Goal: Task Accomplishment & Management: Manage account settings

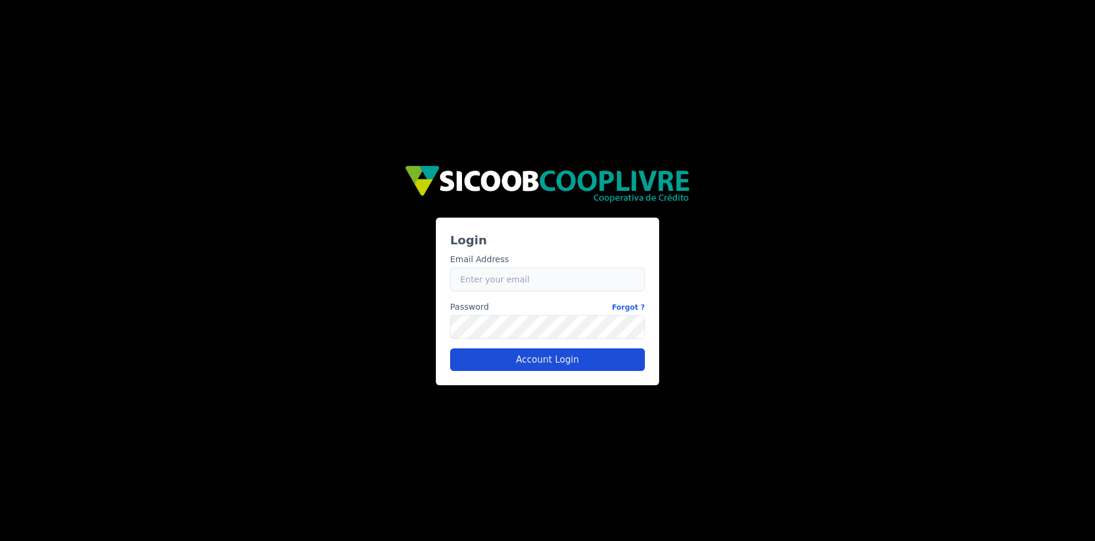
type input "caio.castro@fluna.io"
click at [528, 362] on button "Account Login" at bounding box center [547, 359] width 195 height 23
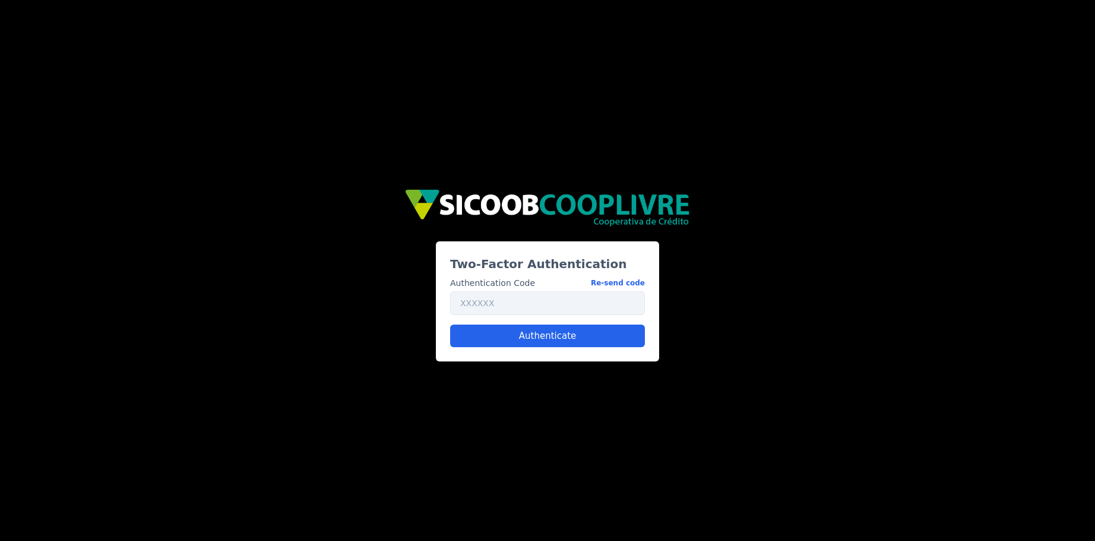
click at [517, 315] on div "Authentication Code Re-send code Authenticate" at bounding box center [548, 307] width 204 height 80
click at [516, 311] on input "text" at bounding box center [547, 303] width 195 height 24
paste input "940141"
type input "940141"
click at [514, 333] on button "Authenticate" at bounding box center [547, 335] width 195 height 23
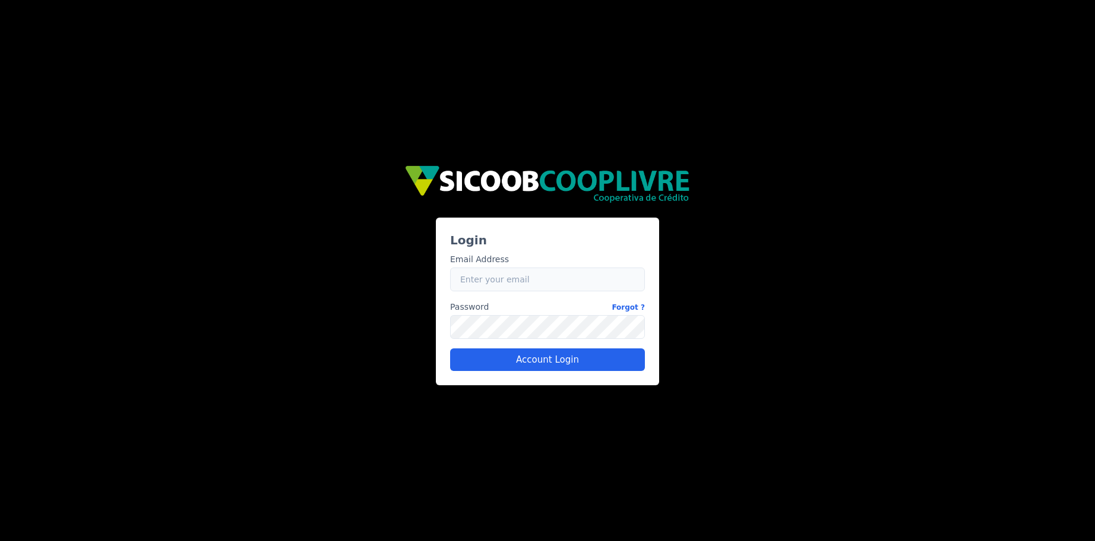
type input "[EMAIL_ADDRESS][PERSON_NAME][DOMAIN_NAME]"
click at [512, 285] on input "[EMAIL_ADDRESS][PERSON_NAME][DOMAIN_NAME]" at bounding box center [547, 279] width 195 height 24
click at [532, 361] on button "Account Login" at bounding box center [547, 359] width 195 height 23
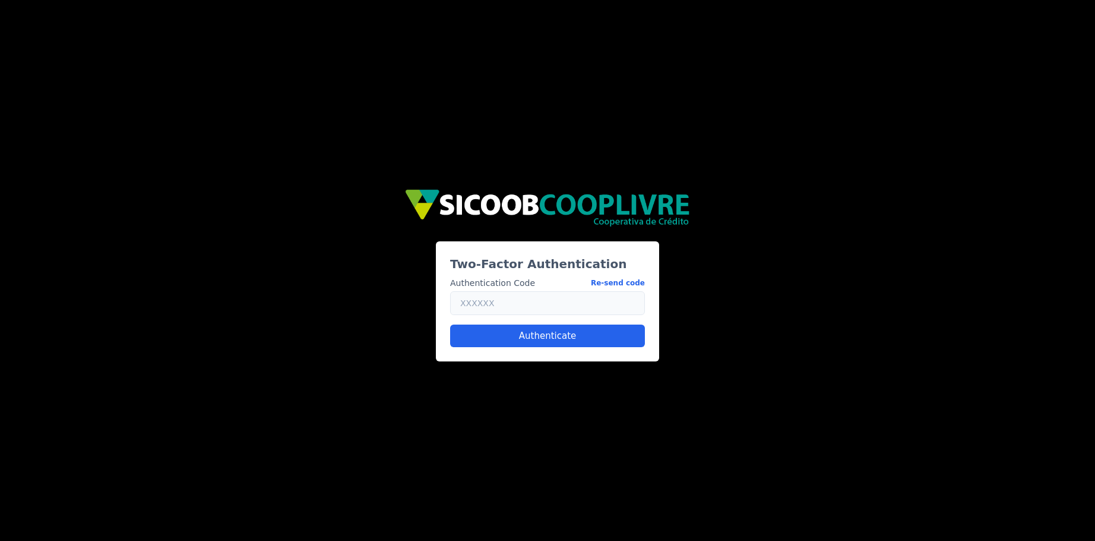
click at [596, 309] on input "text" at bounding box center [547, 303] width 195 height 24
paste input "078342"
type input "078342"
click at [564, 339] on button "Authenticate" at bounding box center [547, 335] width 195 height 23
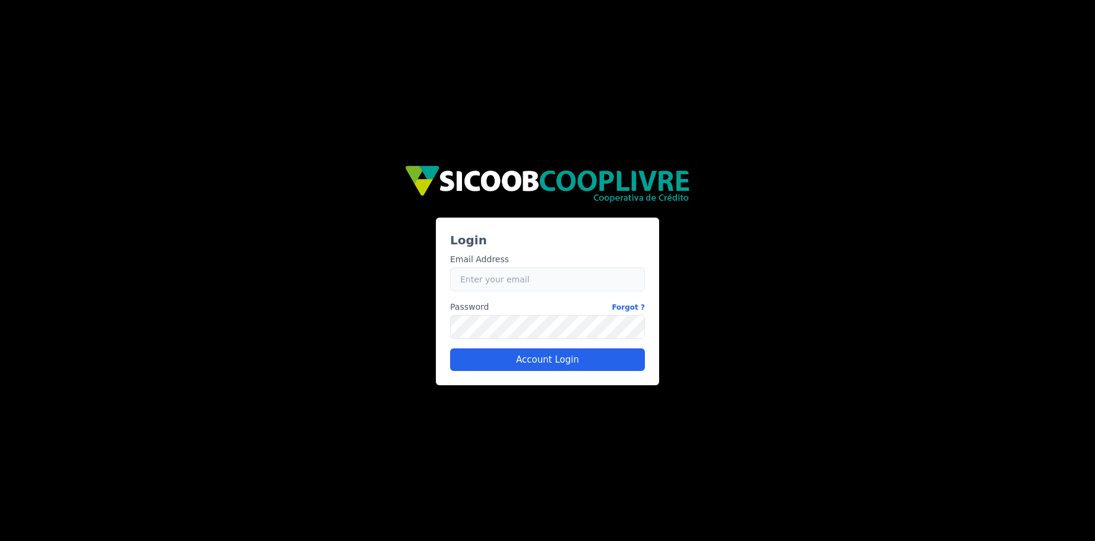
type input "caio.castro@fluna.io"
click at [506, 282] on input "caio.castro@fluna.io" at bounding box center [547, 279] width 195 height 24
click at [497, 362] on button "Account Login" at bounding box center [547, 359] width 195 height 23
click at [399, 337] on div "Login Email Address Email caio.castro@fluna.io Password Forgot ? Password Accou…" at bounding box center [547, 270] width 713 height 229
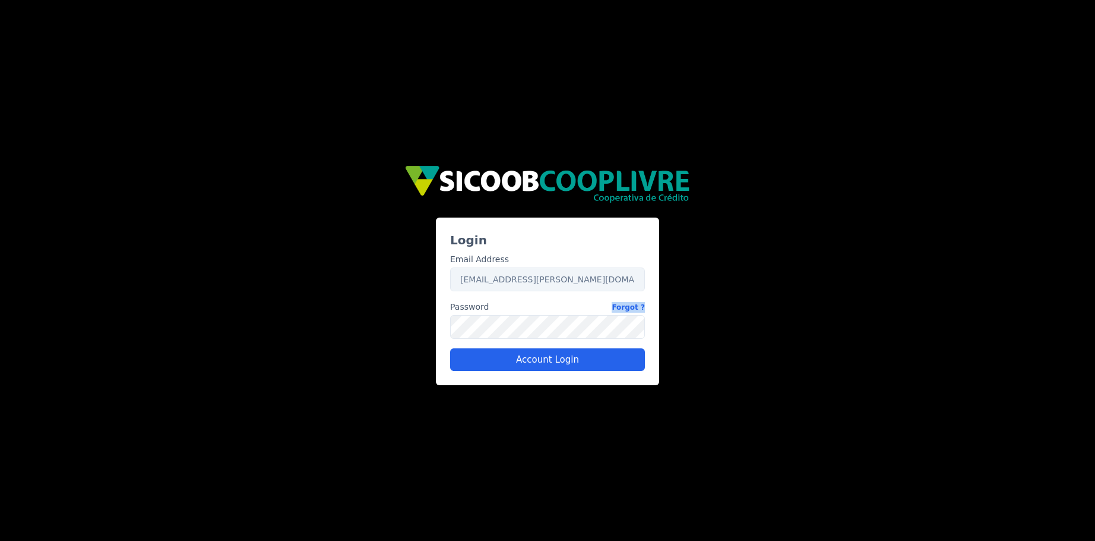
click at [399, 337] on div "Login Email Address Email caio.castro@fluna.io Password Forgot ? Password Accou…" at bounding box center [547, 270] width 713 height 229
click at [526, 362] on button "Account Login" at bounding box center [547, 359] width 195 height 23
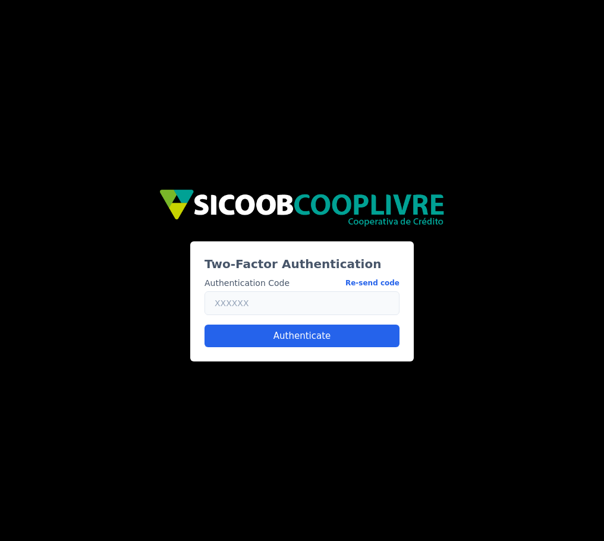
click at [261, 296] on input "text" at bounding box center [301, 303] width 195 height 24
paste input "037131"
type input "037131"
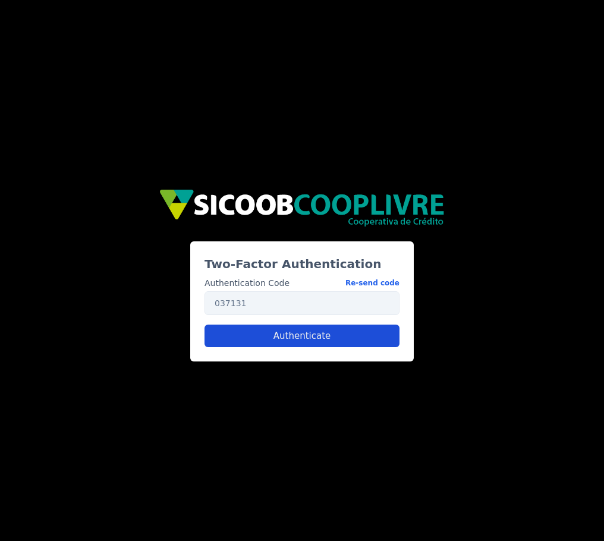
click at [327, 337] on button "Authenticate" at bounding box center [301, 335] width 195 height 23
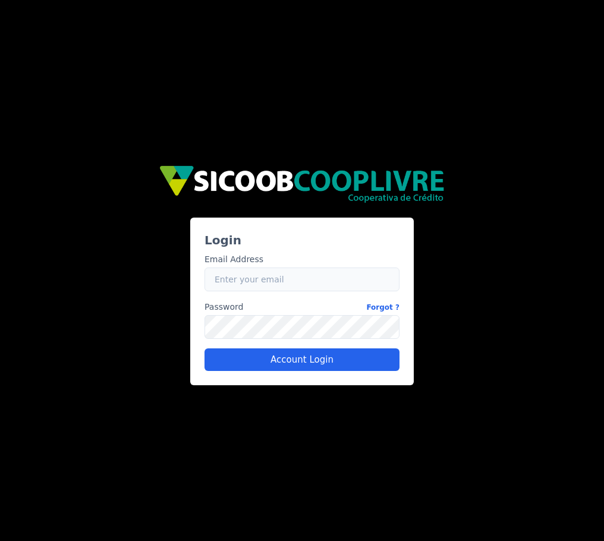
type input "[EMAIL_ADDRESS][PERSON_NAME][DOMAIN_NAME]"
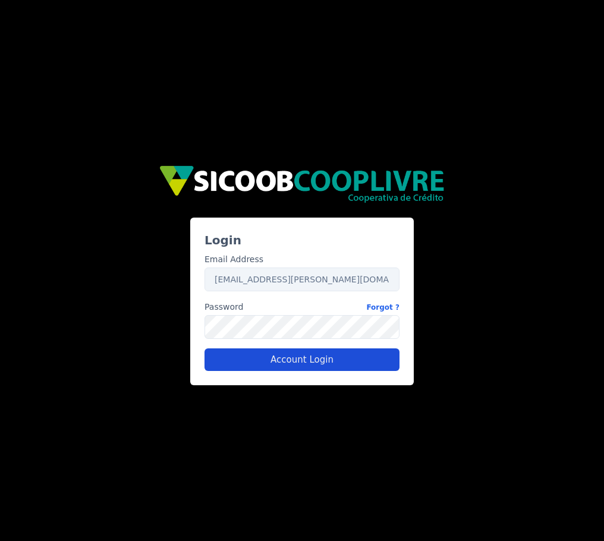
click at [267, 355] on button "Account Login" at bounding box center [301, 359] width 195 height 23
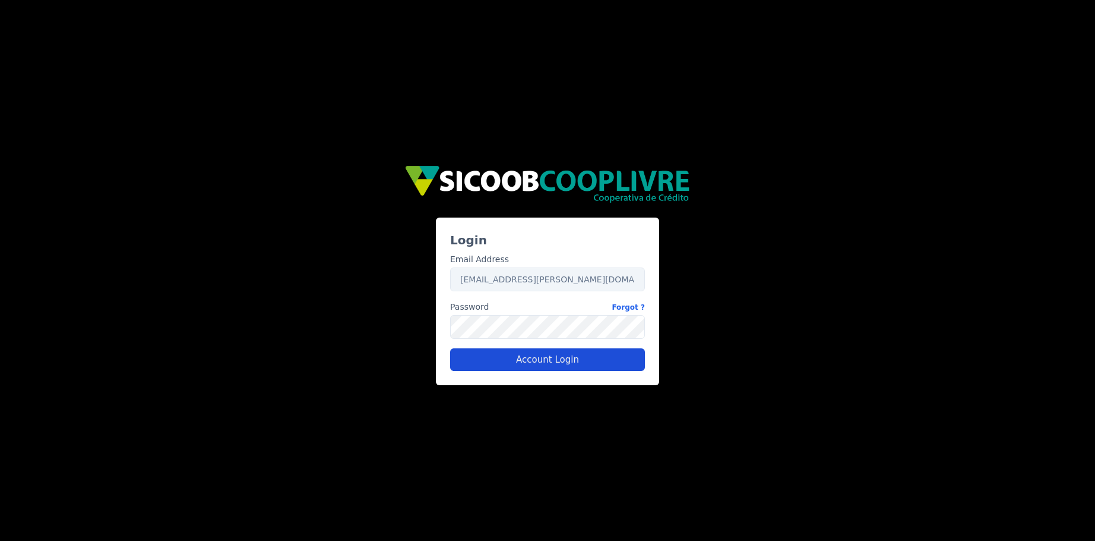
click at [495, 358] on button "Account Login" at bounding box center [547, 359] width 195 height 23
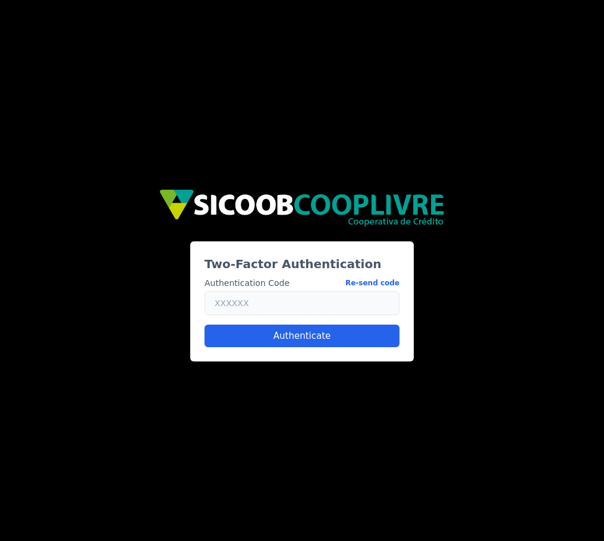
click at [247, 301] on input "text" at bounding box center [301, 303] width 195 height 24
paste input "919178"
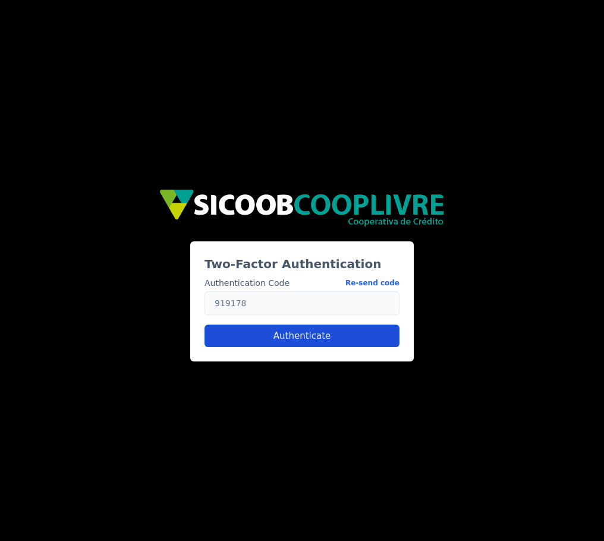
type input "919178"
click at [295, 331] on button "Authenticate" at bounding box center [301, 335] width 195 height 23
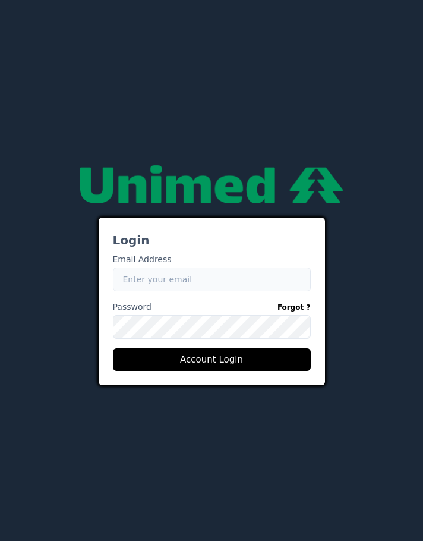
type input "[EMAIL_ADDRESS][PERSON_NAME][DOMAIN_NAME]"
click at [226, 279] on input "[EMAIL_ADDRESS][PERSON_NAME][DOMAIN_NAME]" at bounding box center [212, 279] width 198 height 24
click at [80, 160] on div "Login Email Address Email [EMAIL_ADDRESS][PERSON_NAME][DOMAIN_NAME] Password Fo…" at bounding box center [211, 270] width 321 height 229
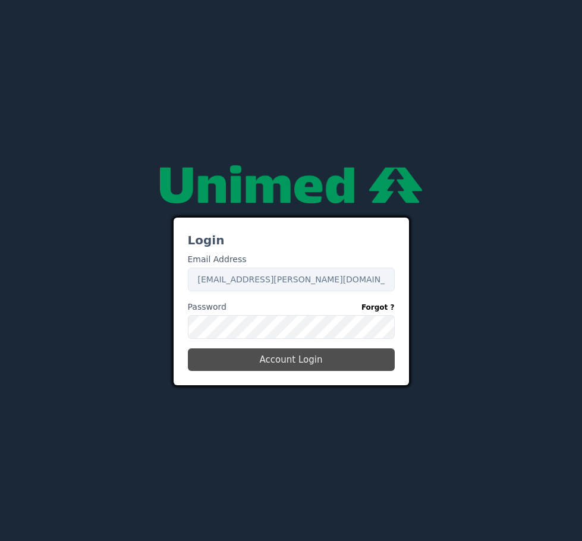
click at [314, 352] on button "Account Login" at bounding box center [291, 359] width 207 height 23
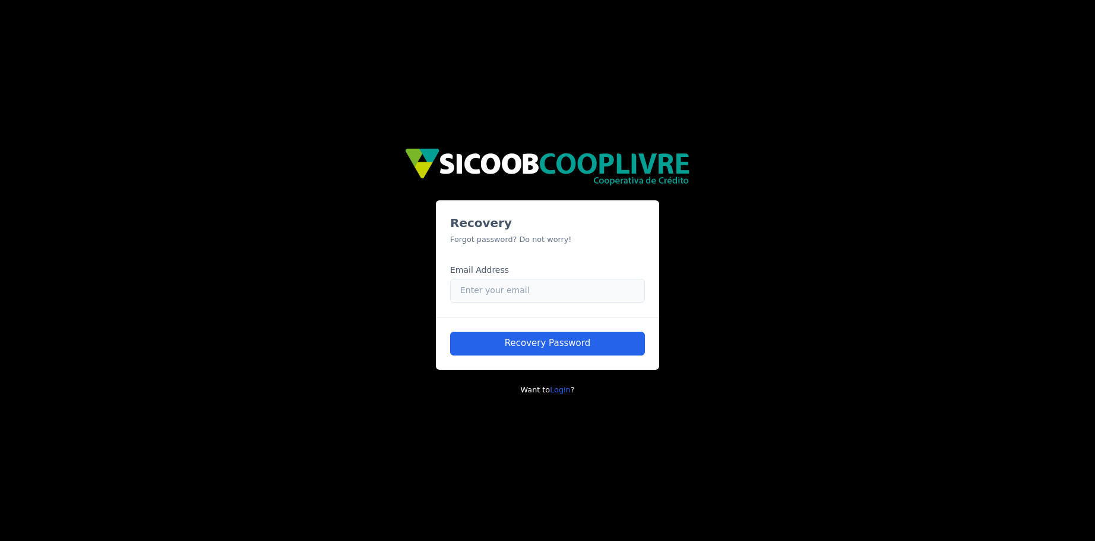
click at [422, 289] on input "Email" at bounding box center [547, 291] width 195 height 24
paste input "[EMAIL_ADDRESS][PERSON_NAME][DOMAIN_NAME]"
type input "[EMAIL_ADDRESS][PERSON_NAME][DOMAIN_NAME]"
click at [422, 348] on button "Recovery Password" at bounding box center [547, 343] width 195 height 24
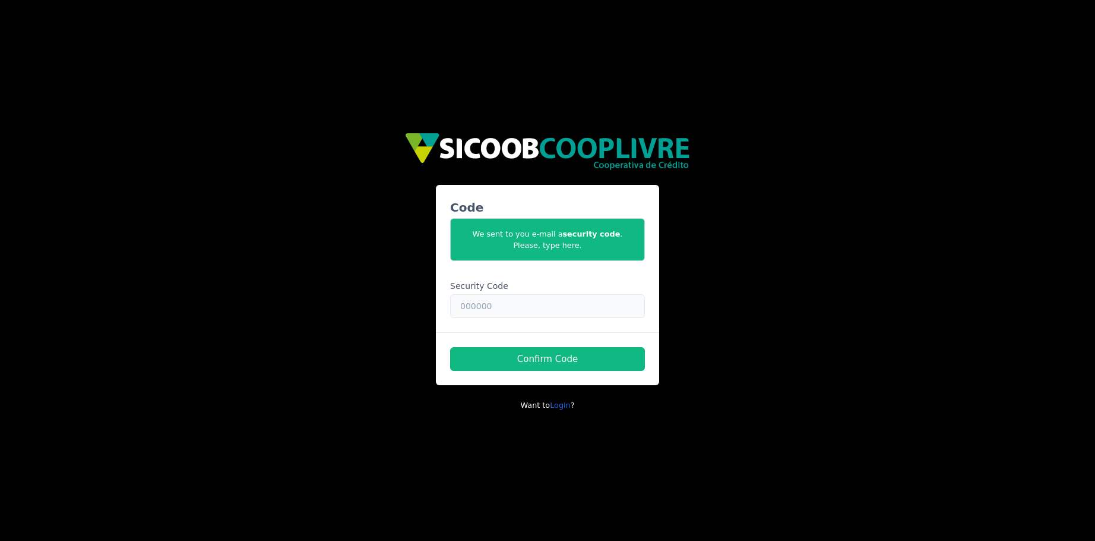
click at [422, 310] on input "text" at bounding box center [547, 306] width 195 height 24
paste input "963168"
type input "963168"
click at [422, 360] on button "Confirm Code" at bounding box center [547, 359] width 195 height 24
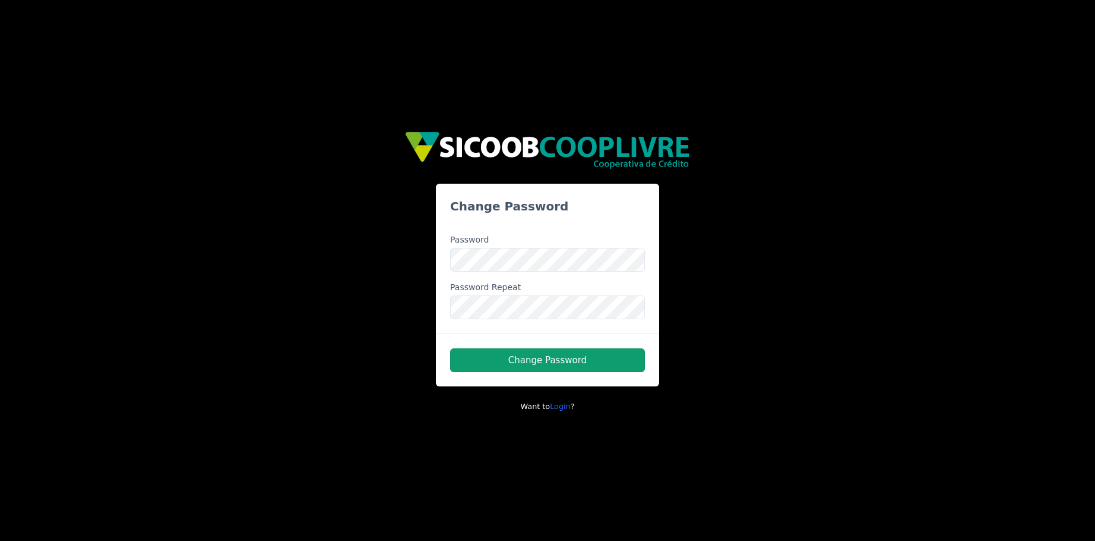
click at [422, 358] on button "Change Password" at bounding box center [547, 360] width 195 height 24
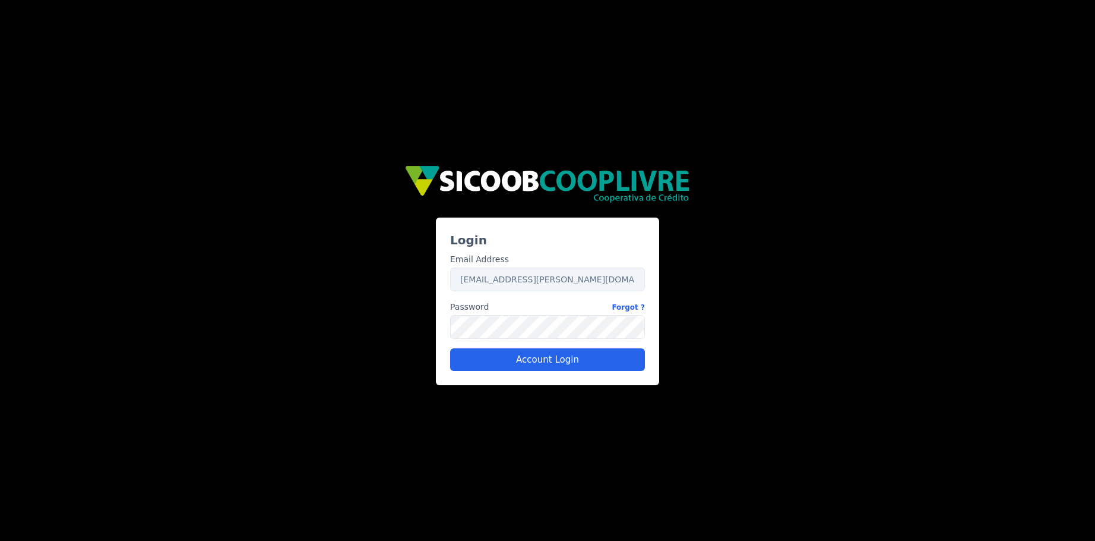
click at [422, 299] on div "Email Address Email [EMAIL_ADDRESS][PERSON_NAME][DOMAIN_NAME] Password Forgot ?…" at bounding box center [548, 307] width 204 height 127
click at [422, 282] on input "[EMAIL_ADDRESS][PERSON_NAME][DOMAIN_NAME]" at bounding box center [547, 279] width 195 height 24
paste input "+sicoob"
type input "[EMAIL_ADDRESS][PERSON_NAME][DOMAIN_NAME]"
click at [422, 358] on button "Account Login" at bounding box center [547, 359] width 195 height 23
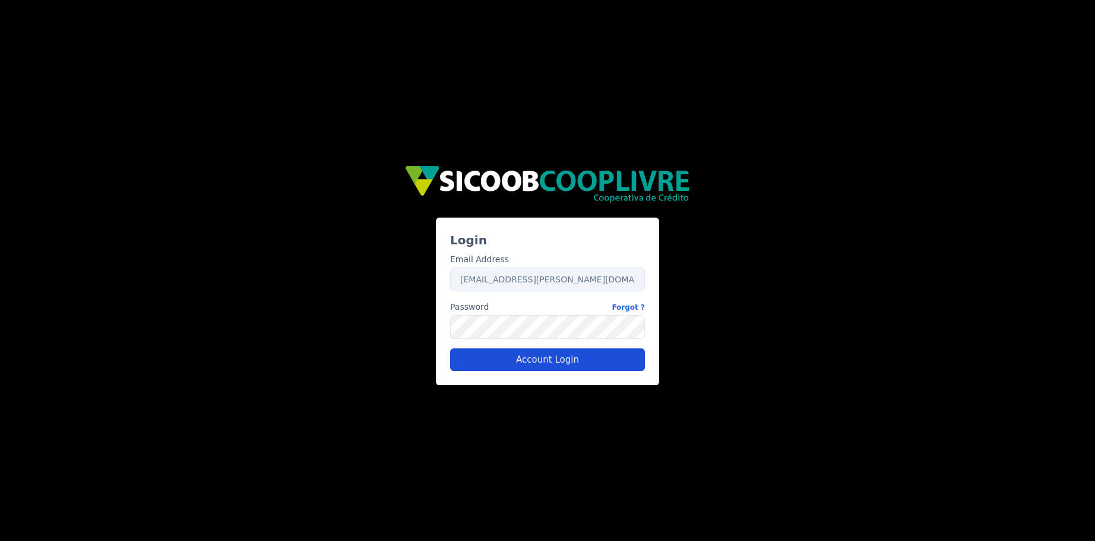
click at [422, 368] on button "Account Login" at bounding box center [547, 359] width 195 height 23
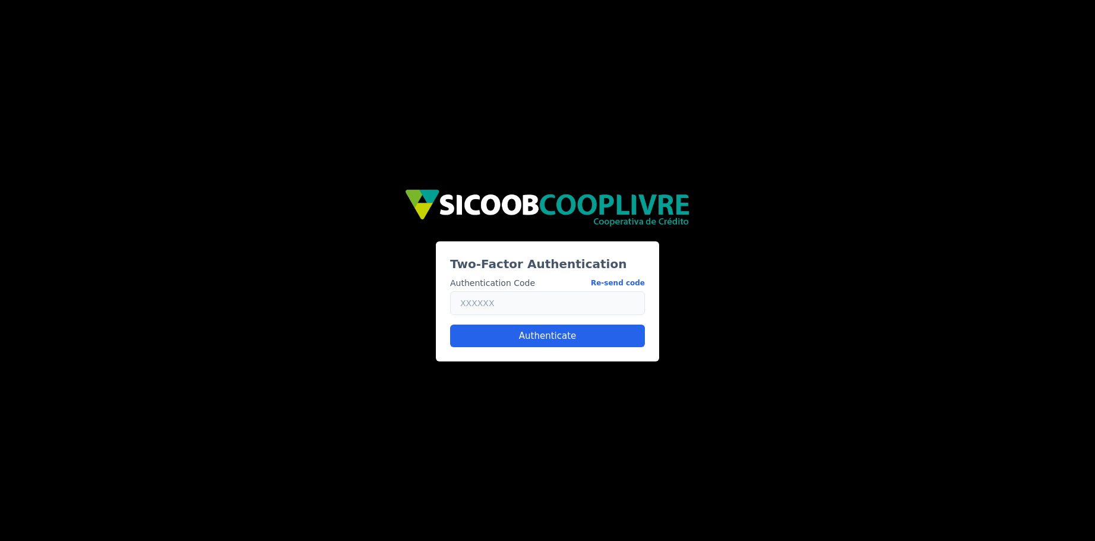
click at [422, 306] on input "text" at bounding box center [547, 303] width 195 height 24
click at [422, 284] on button "Re-send code" at bounding box center [618, 283] width 54 height 12
click at [422, 303] on input "text" at bounding box center [547, 303] width 195 height 24
paste input "564475"
type input "564475"
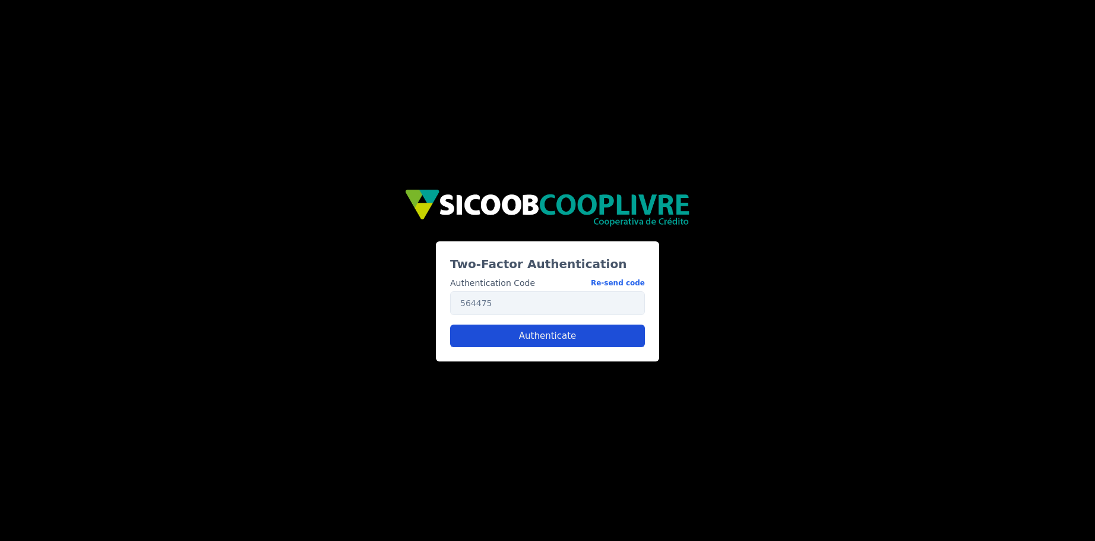
click at [422, 329] on button "Authenticate" at bounding box center [547, 335] width 195 height 23
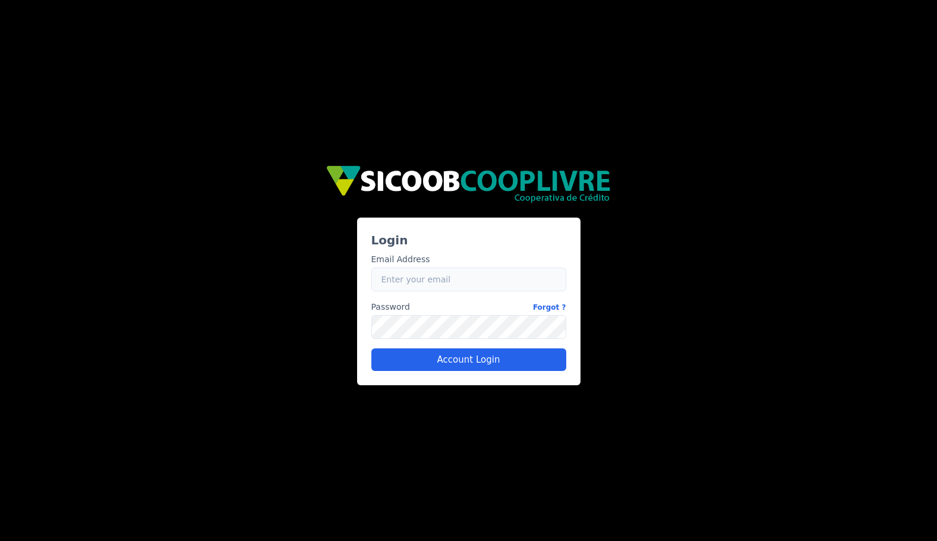
type input "[EMAIL_ADDRESS][PERSON_NAME][DOMAIN_NAME]"
click at [429, 286] on input "[EMAIL_ADDRESS][PERSON_NAME][DOMAIN_NAME]" at bounding box center [468, 279] width 195 height 24
click at [215, 303] on div "Login Email Address Email [EMAIL_ADDRESS][PERSON_NAME][DOMAIN_NAME] Password Fo…" at bounding box center [468, 270] width 713 height 229
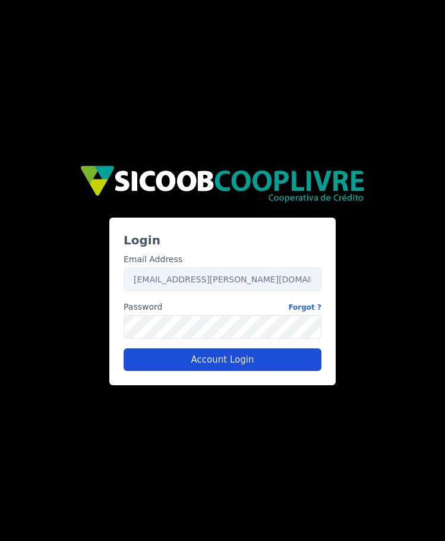
click at [295, 358] on button "Account Login" at bounding box center [223, 359] width 198 height 23
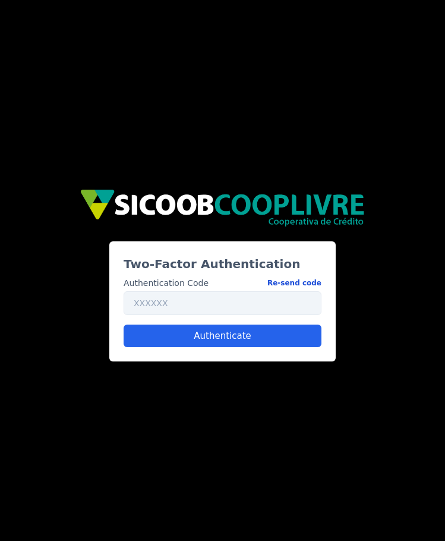
click at [314, 282] on button "Re-send code" at bounding box center [294, 283] width 54 height 12
click at [223, 307] on input "text" at bounding box center [223, 303] width 198 height 24
paste input "145074"
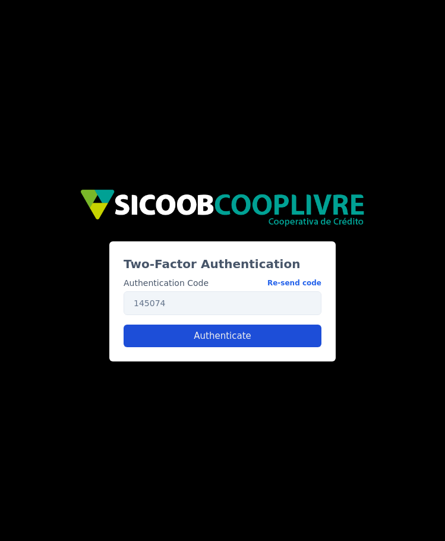
click at [270, 334] on button "Authenticate" at bounding box center [223, 335] width 198 height 23
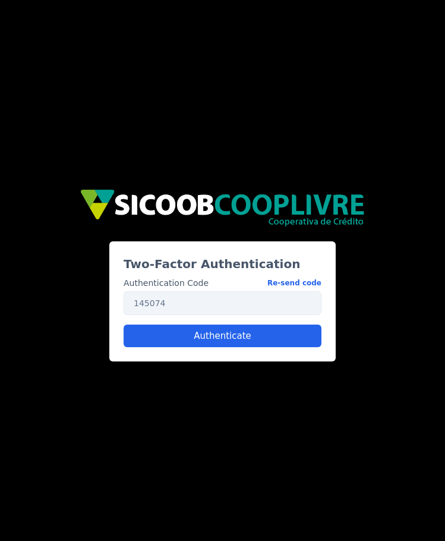
click at [307, 412] on div "Two-Factor Authentication Authentication Code Re-send code 145074 Authenticate" at bounding box center [222, 270] width 445 height 541
click at [301, 282] on button "Re-send code" at bounding box center [294, 283] width 54 height 12
click at [252, 307] on input "145074" at bounding box center [223, 303] width 198 height 24
paste input "209459"
paste input "text"
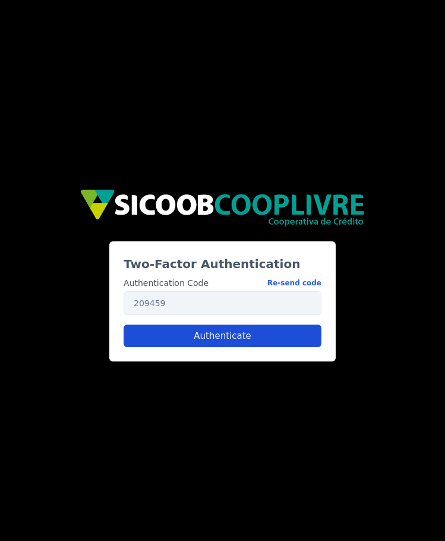
click at [239, 334] on button "Authenticate" at bounding box center [223, 335] width 198 height 23
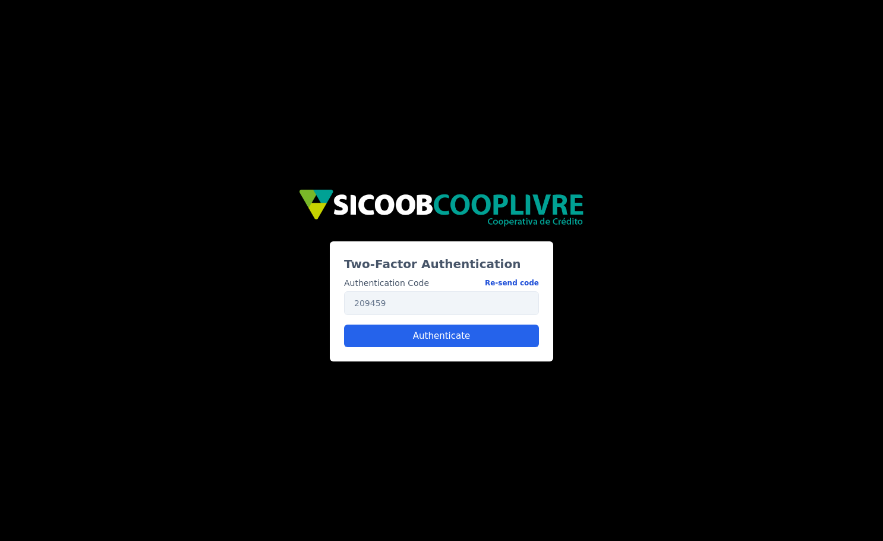
click at [507, 281] on button "Re-send code" at bounding box center [512, 283] width 54 height 12
click at [384, 307] on input "209459" at bounding box center [441, 303] width 195 height 24
paste input "914824"
type input "914824"
click at [396, 333] on button "Authenticate" at bounding box center [441, 335] width 195 height 23
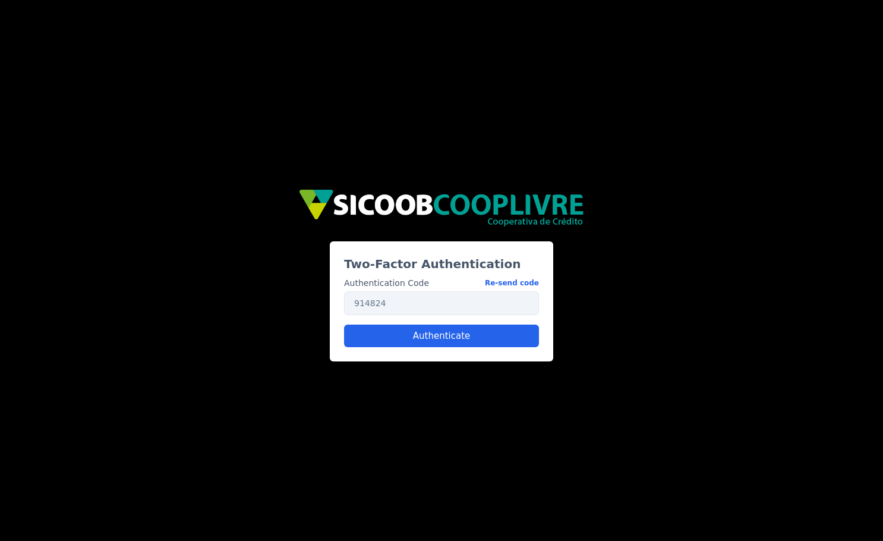
click at [285, 209] on div "Two-Factor Authentication Authentication Code Re-send code 914824 Authenticate" at bounding box center [441, 270] width 713 height 182
click at [209, 200] on div "Two-Factor Authentication Authentication Code Re-send code 914824 Authenticate" at bounding box center [441, 270] width 713 height 182
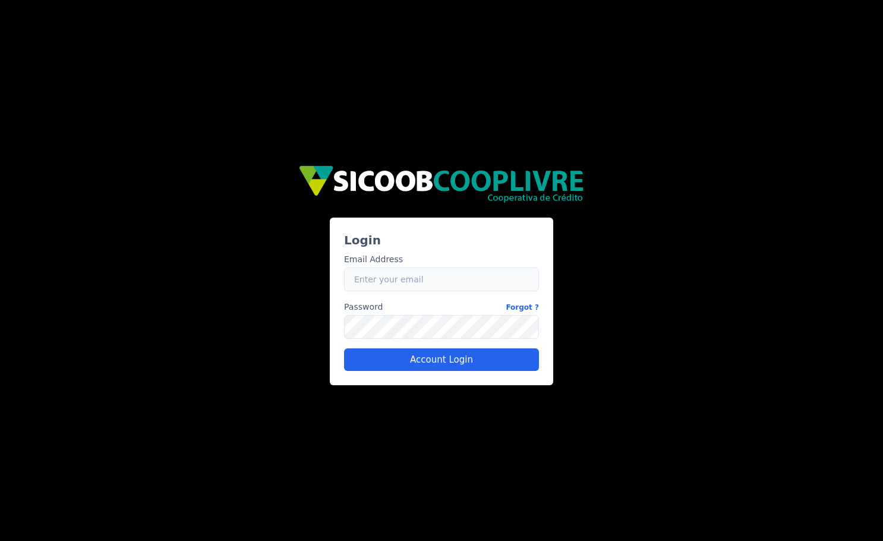
type input "[EMAIL_ADDRESS][PERSON_NAME][DOMAIN_NAME]"
click at [386, 281] on input "[EMAIL_ADDRESS][PERSON_NAME][DOMAIN_NAME]" at bounding box center [441, 279] width 195 height 24
click at [225, 247] on div "Login Email Address Email [EMAIL_ADDRESS][PERSON_NAME][DOMAIN_NAME] Password Fo…" at bounding box center [441, 270] width 713 height 229
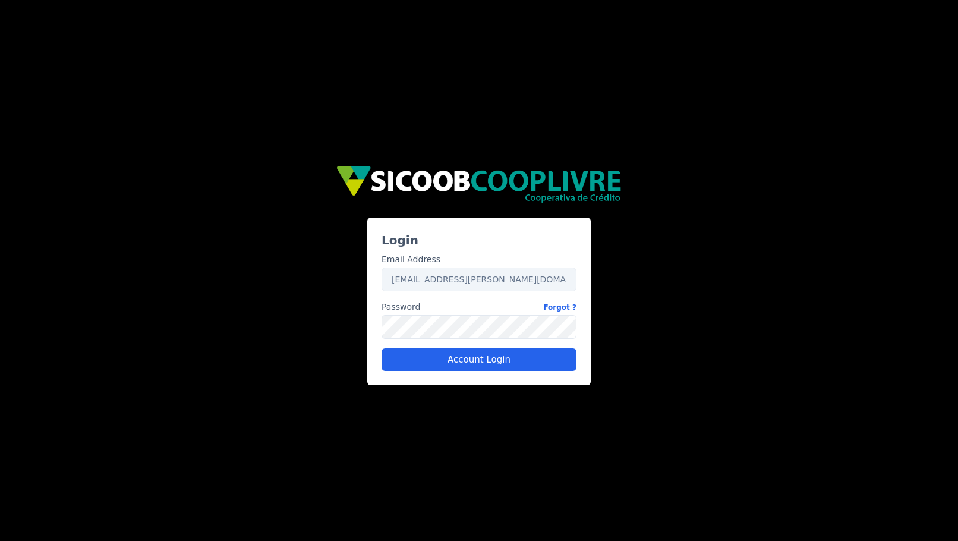
click at [289, 440] on div "a1d98a76-6e38-4c69-a07c-138c11a0e8bd Login Email Address Email [EMAIL_ADDRESS][…" at bounding box center [479, 270] width 958 height 541
click at [475, 364] on button "Account Login" at bounding box center [478, 359] width 195 height 23
click at [494, 415] on div "a1d98a76-6e38-4c69-a07c-138c11a0e8bd Login Email Address Email [EMAIL_ADDRESS][…" at bounding box center [479, 270] width 958 height 541
click at [475, 343] on div "Email Address Email [EMAIL_ADDRESS][PERSON_NAME][DOMAIN_NAME] Password Forgot ?…" at bounding box center [479, 307] width 204 height 127
click at [236, 344] on div "Login Email Address Email [EMAIL_ADDRESS][PERSON_NAME][DOMAIN_NAME] Password Fo…" at bounding box center [478, 270] width 713 height 229
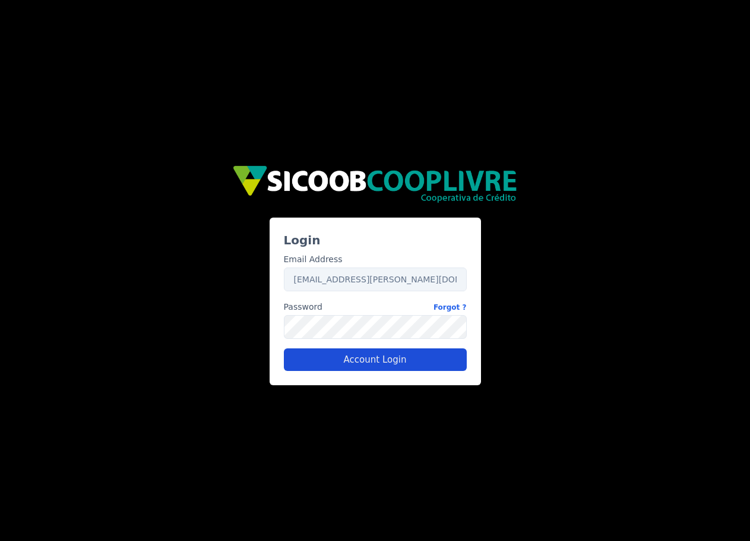
click at [345, 361] on button "Account Login" at bounding box center [375, 359] width 183 height 23
